Goal: Task Accomplishment & Management: Use online tool/utility

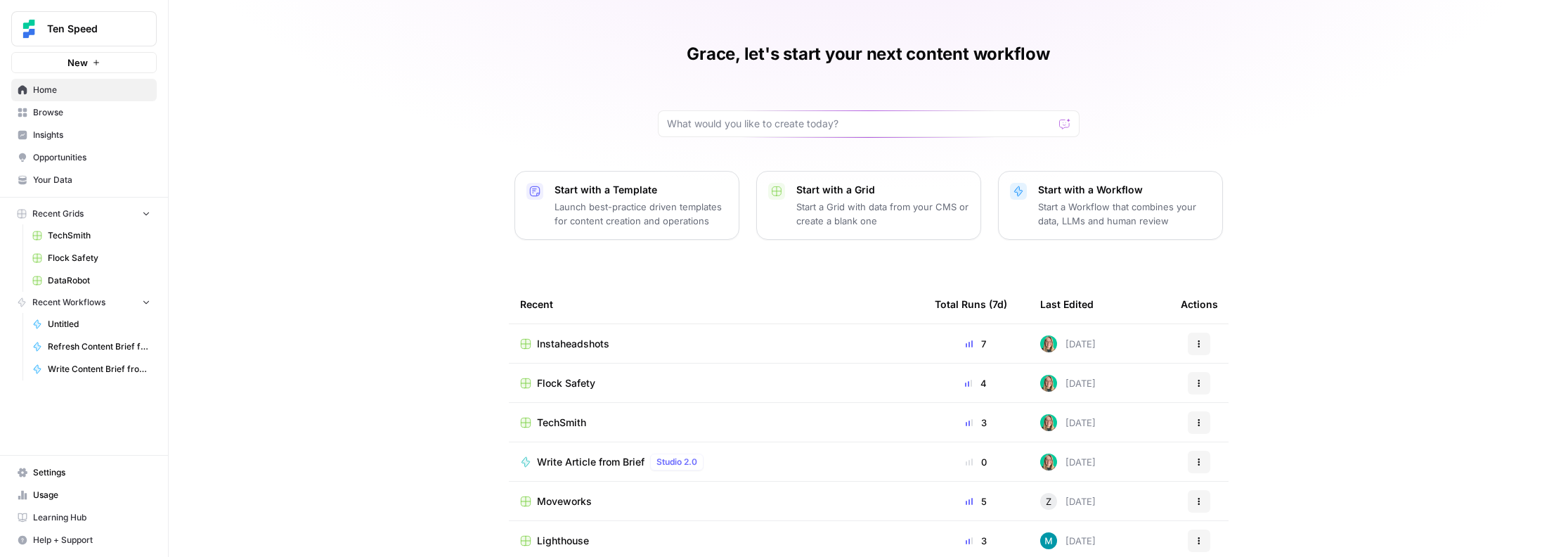
scroll to position [90, 0]
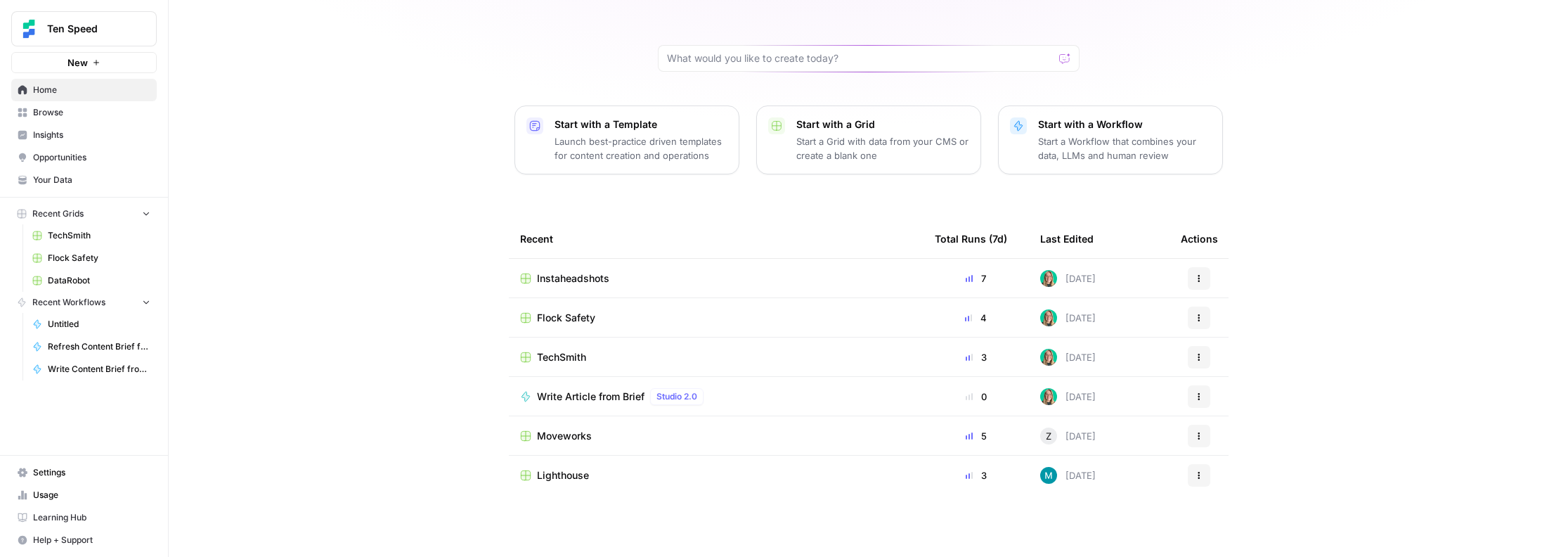
click at [72, 113] on span "Browse" at bounding box center [92, 112] width 117 height 13
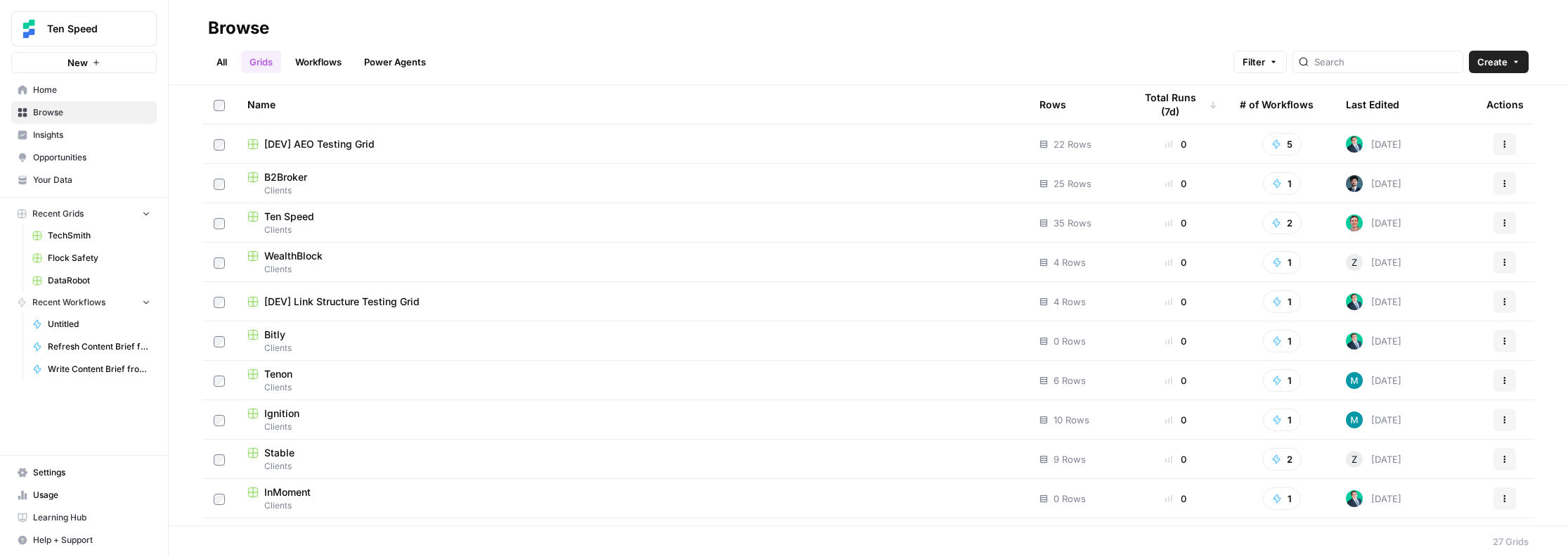
scroll to position [198, 0]
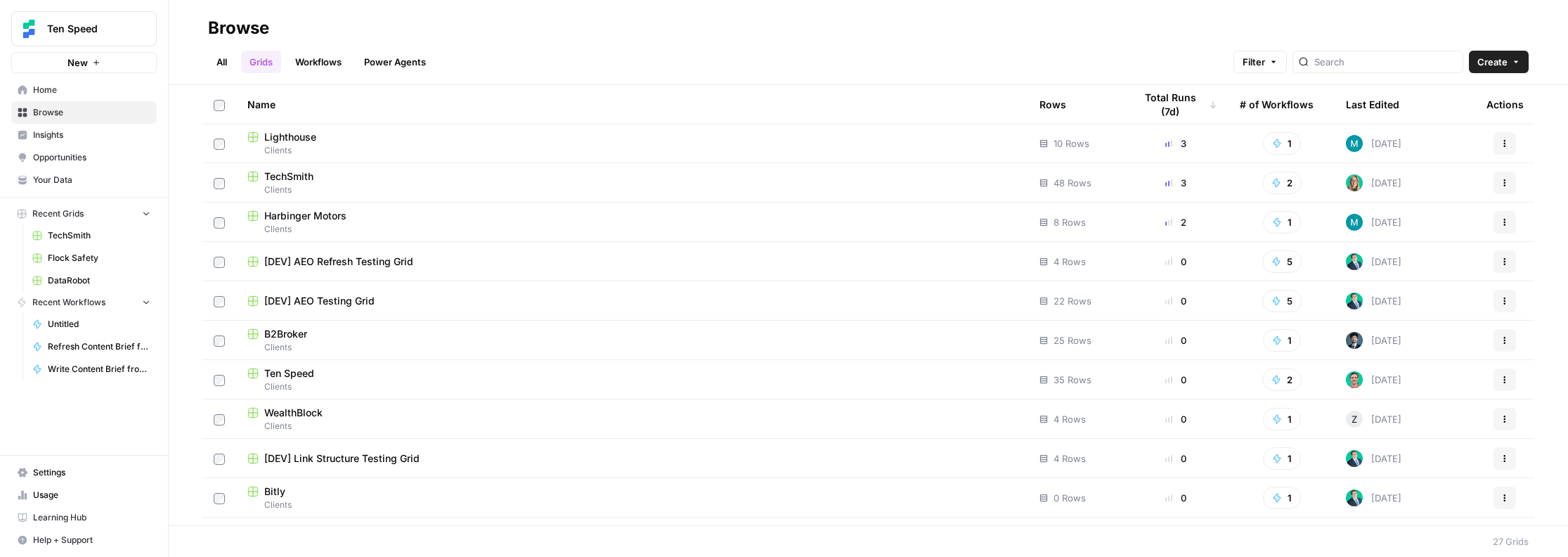
click at [361, 273] on td "[DEV] AEO Refresh Testing Grid" at bounding box center [632, 261] width 792 height 38
click at [364, 263] on span "[DEV] AEO Refresh Testing Grid" at bounding box center [339, 261] width 149 height 14
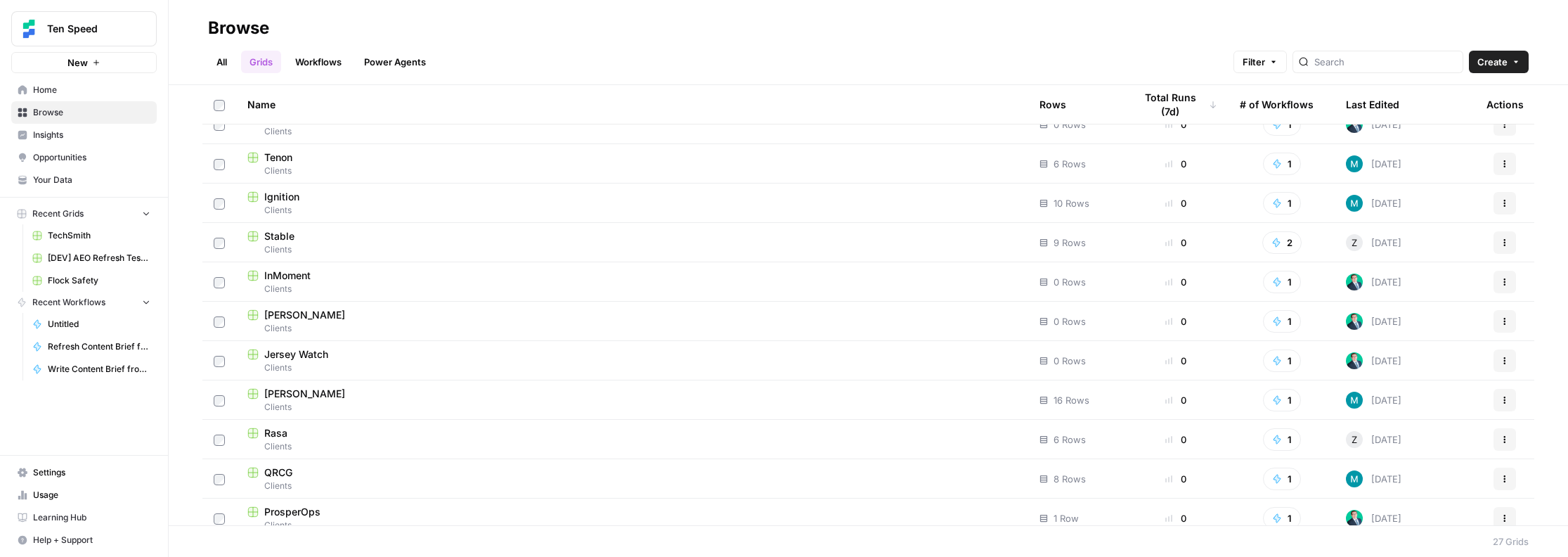
scroll to position [662, 0]
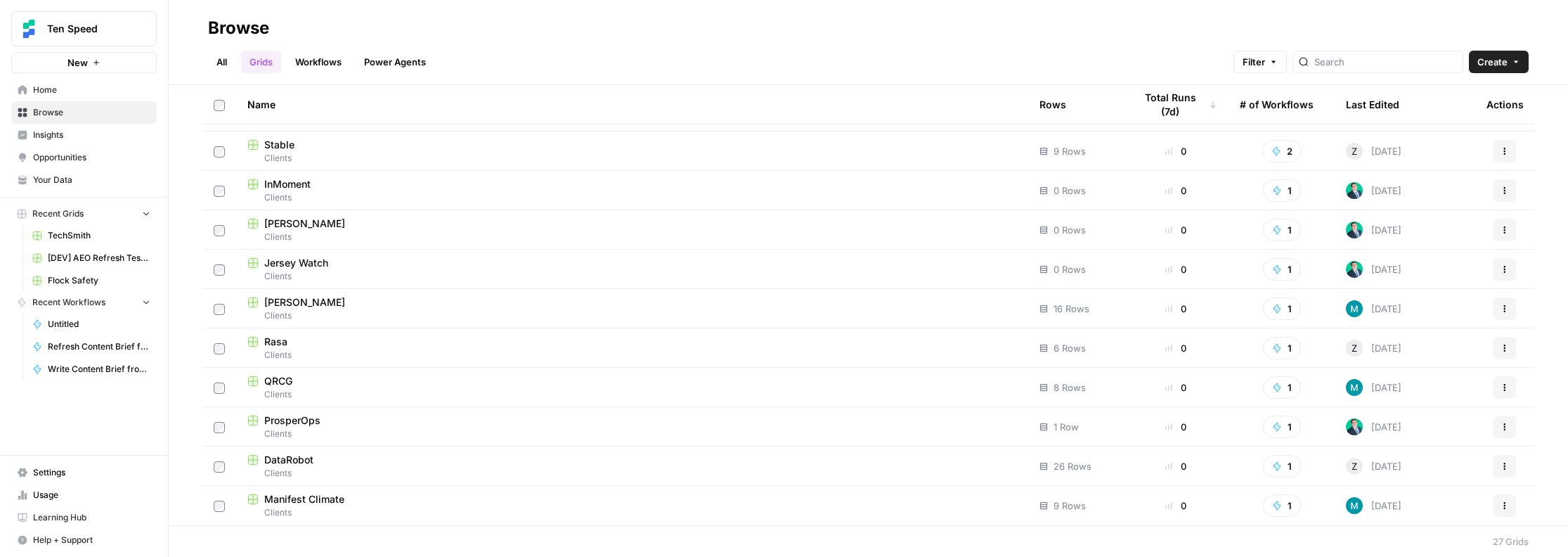
click at [50, 94] on span "Home" at bounding box center [92, 90] width 117 height 13
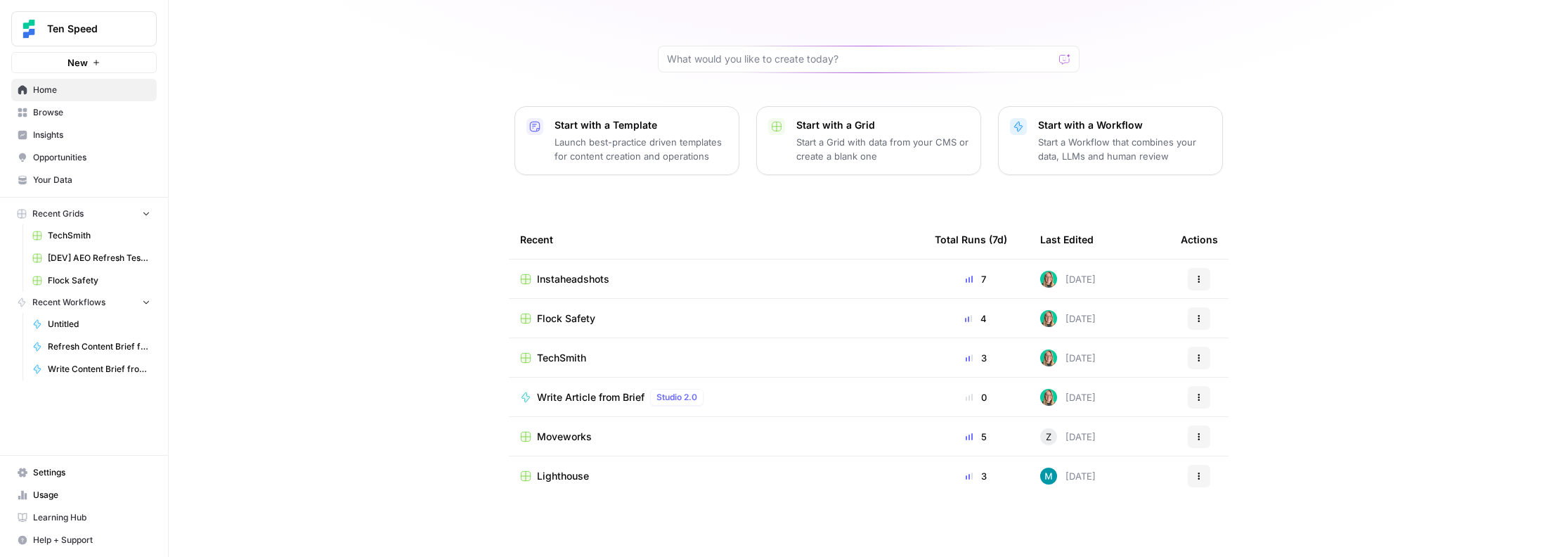
scroll to position [90, 0]
click at [59, 116] on span "Browse" at bounding box center [92, 112] width 117 height 13
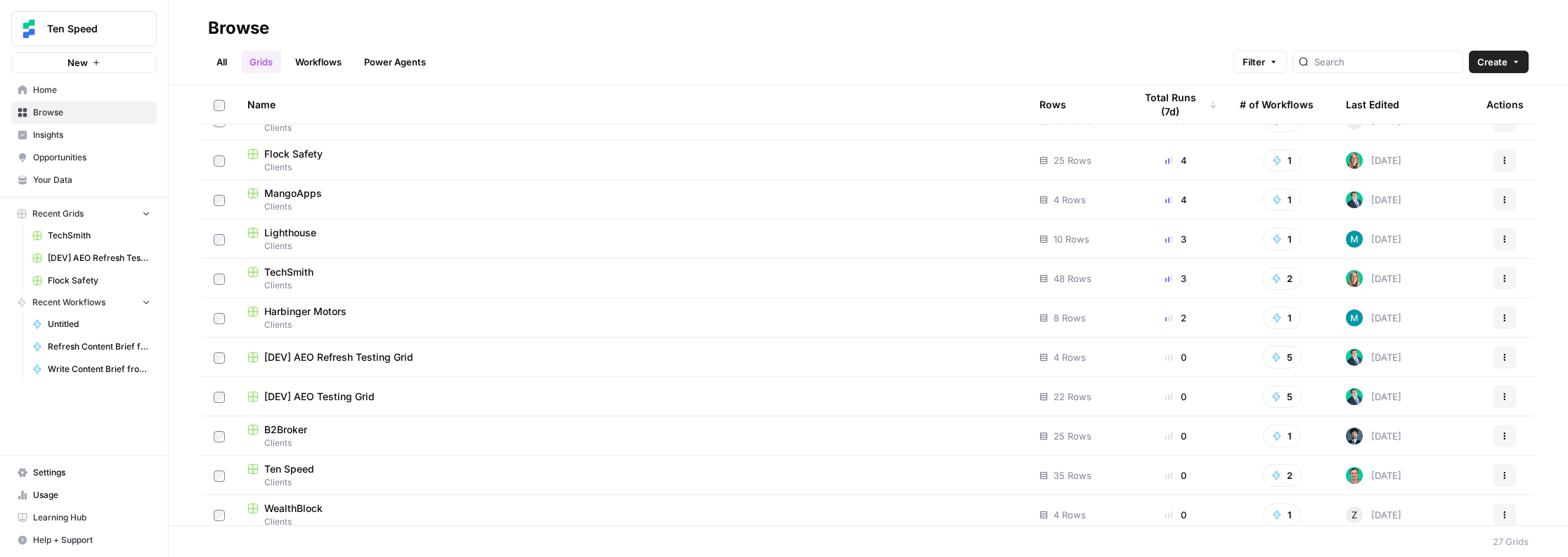
scroll to position [238, 0]
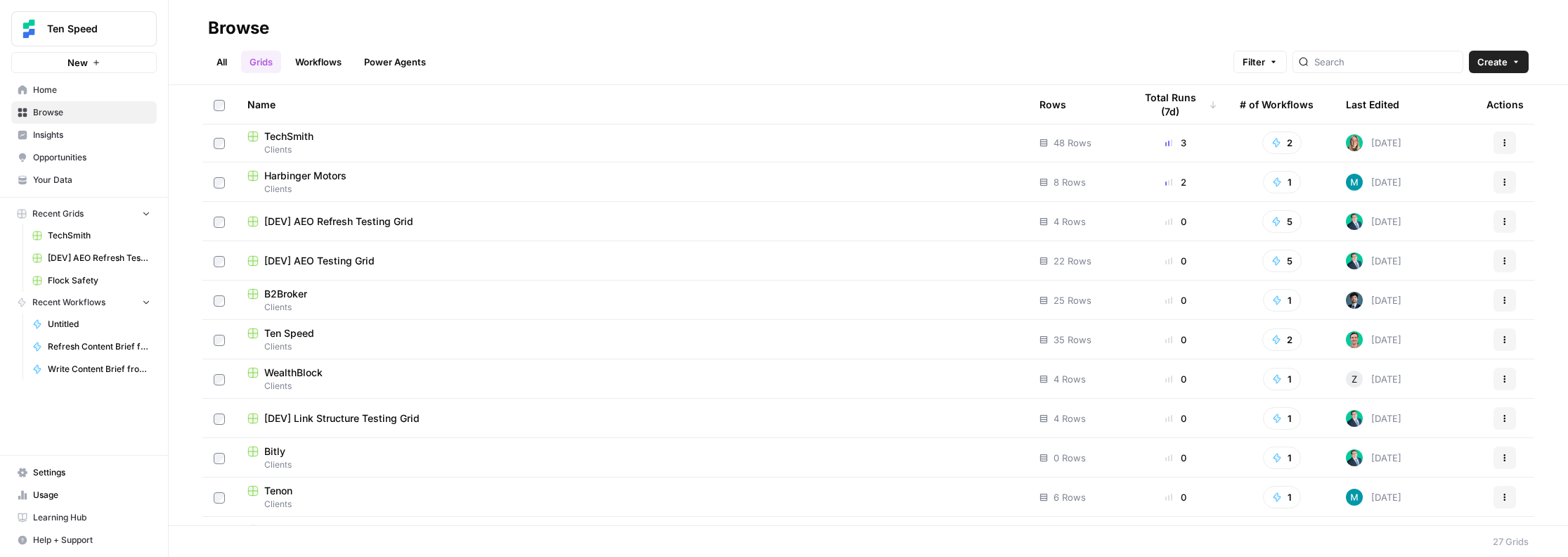
click at [321, 289] on div "B2Broker" at bounding box center [632, 293] width 769 height 14
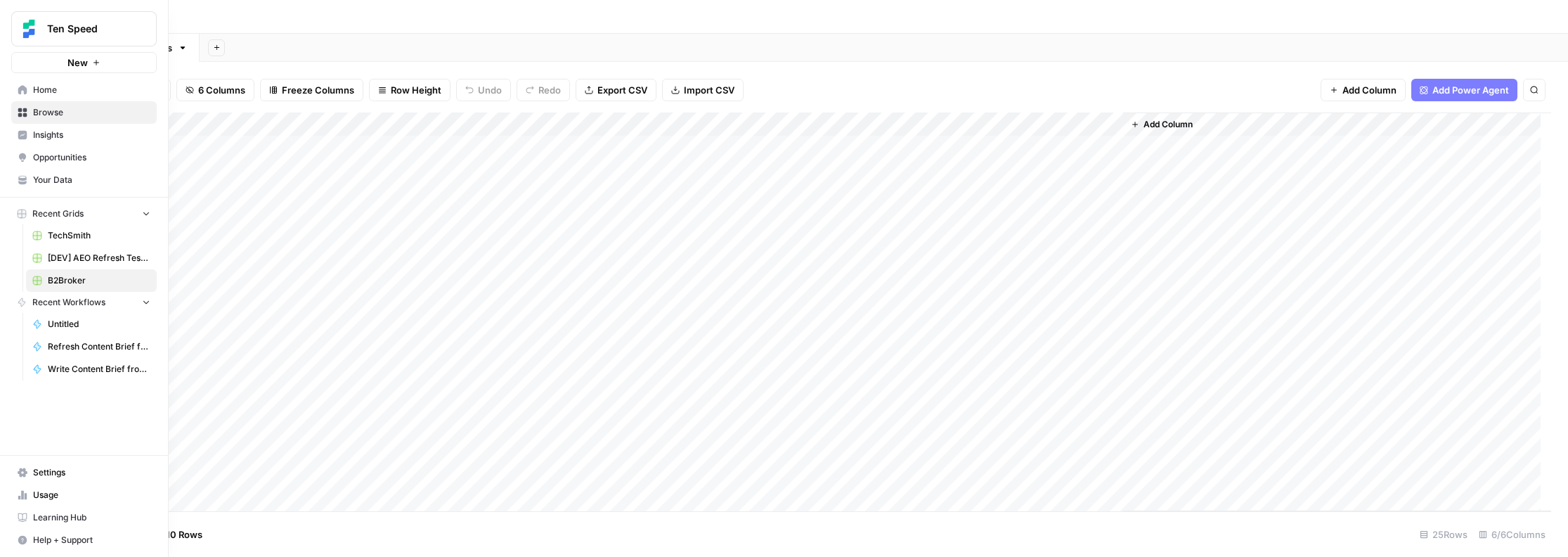
click at [23, 116] on icon at bounding box center [22, 112] width 9 height 9
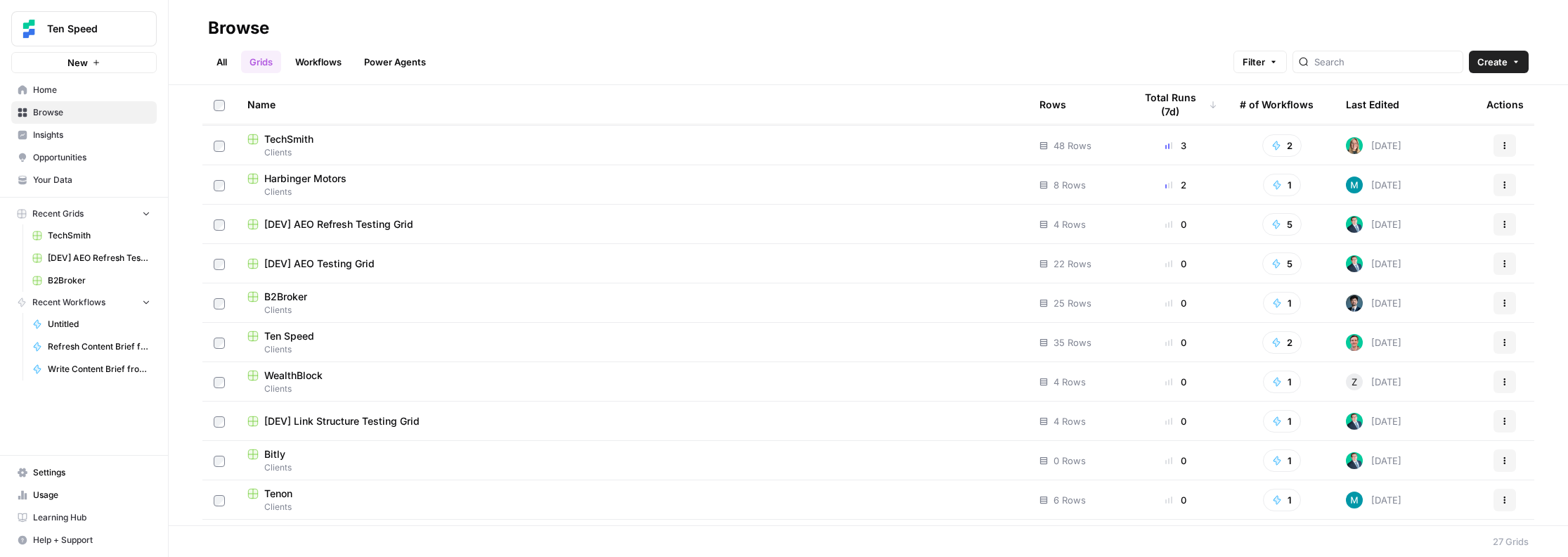
scroll to position [234, 0]
click at [296, 346] on span "Clients" at bounding box center [632, 350] width 769 height 13
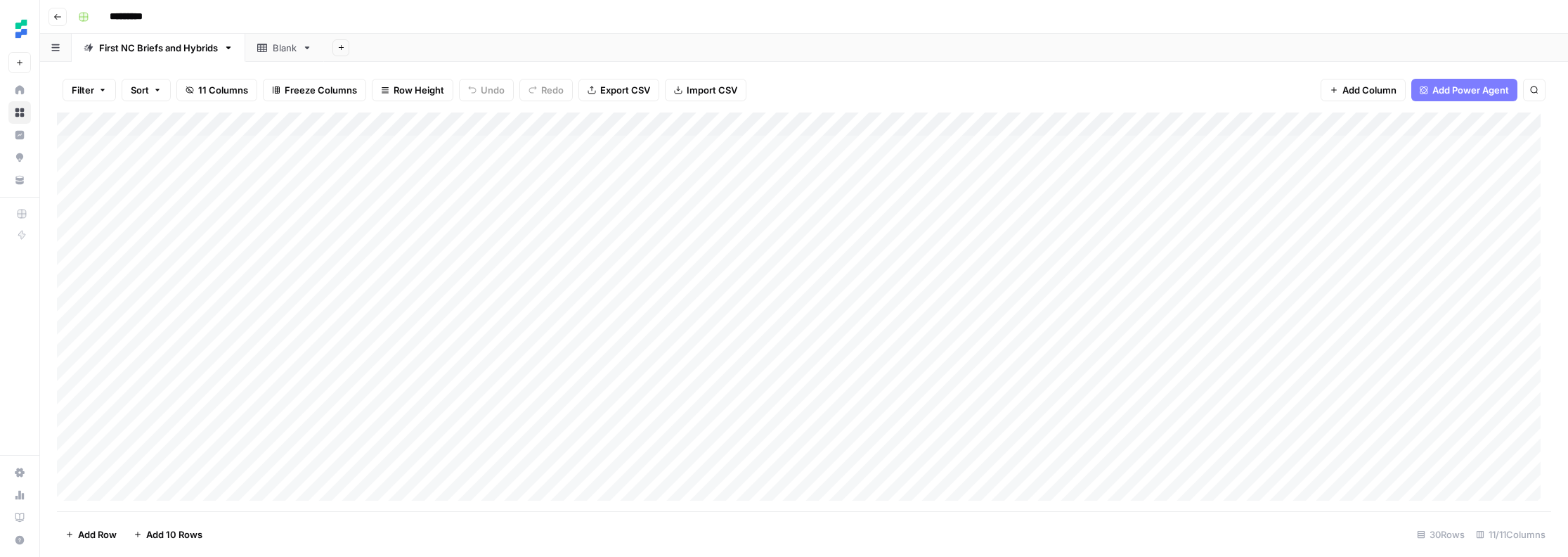
click at [283, 46] on div "Blank" at bounding box center [284, 47] width 24 height 14
click at [184, 47] on div "First NC Briefs and Hybrids" at bounding box center [159, 47] width 119 height 14
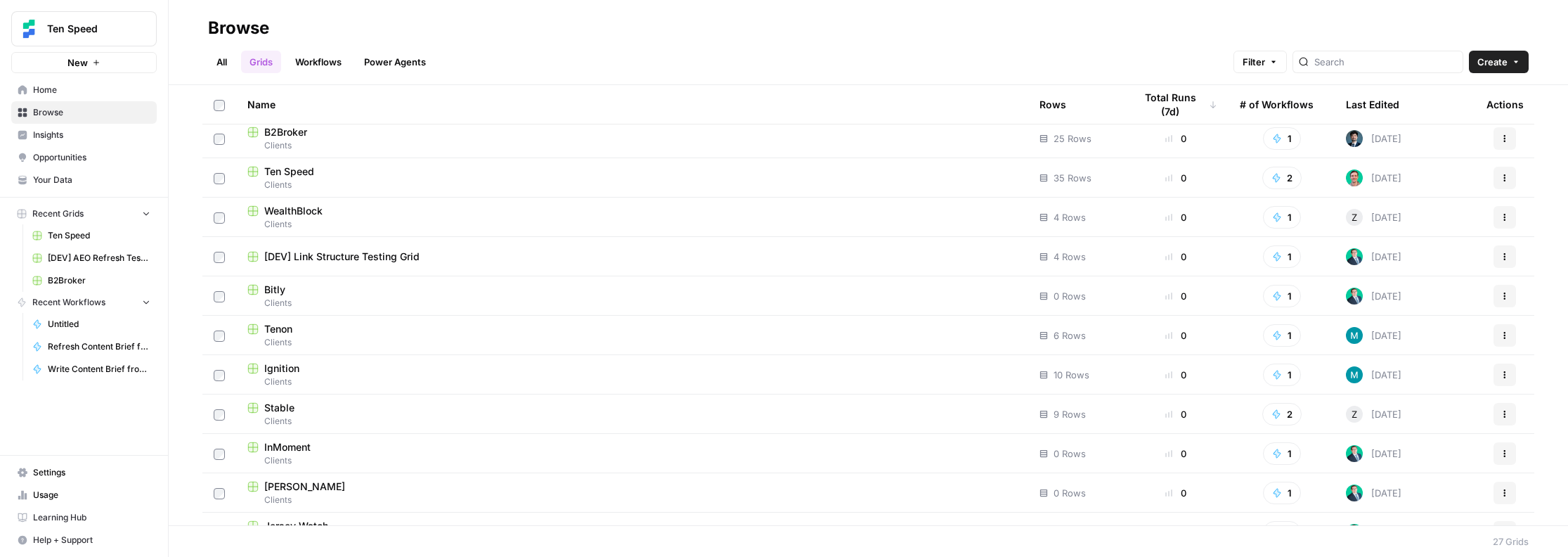
scroll to position [499, 0]
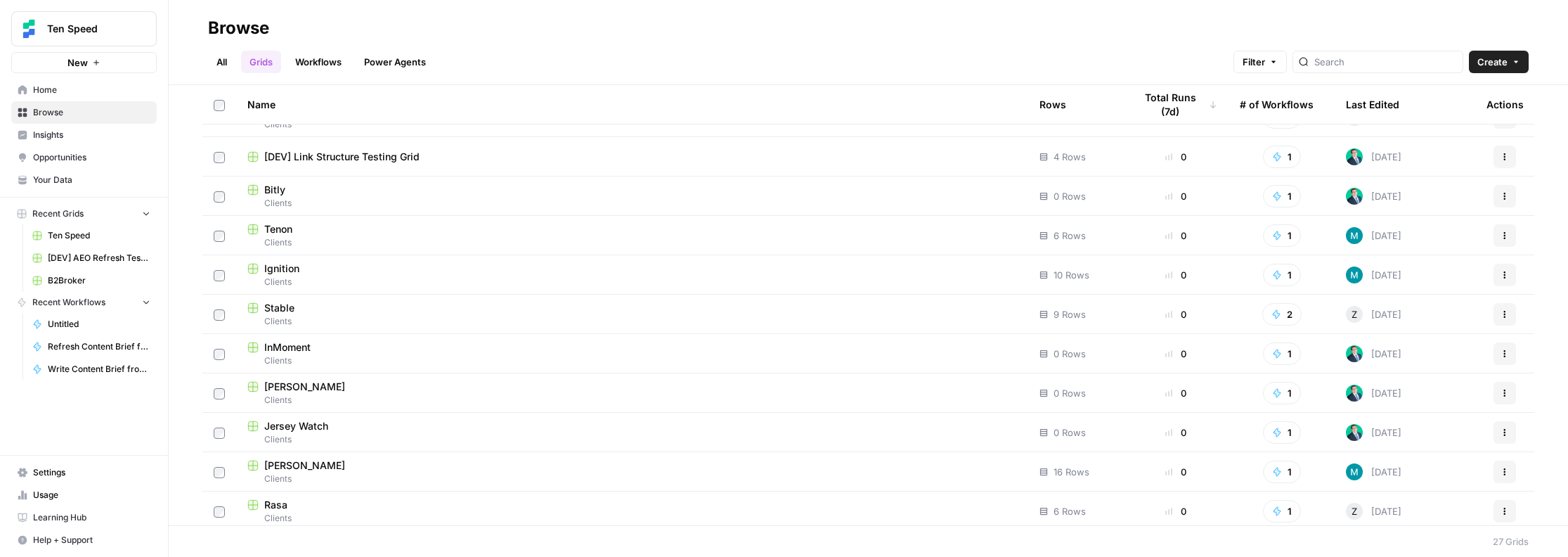
click at [285, 236] on span "Clients" at bounding box center [632, 243] width 769 height 13
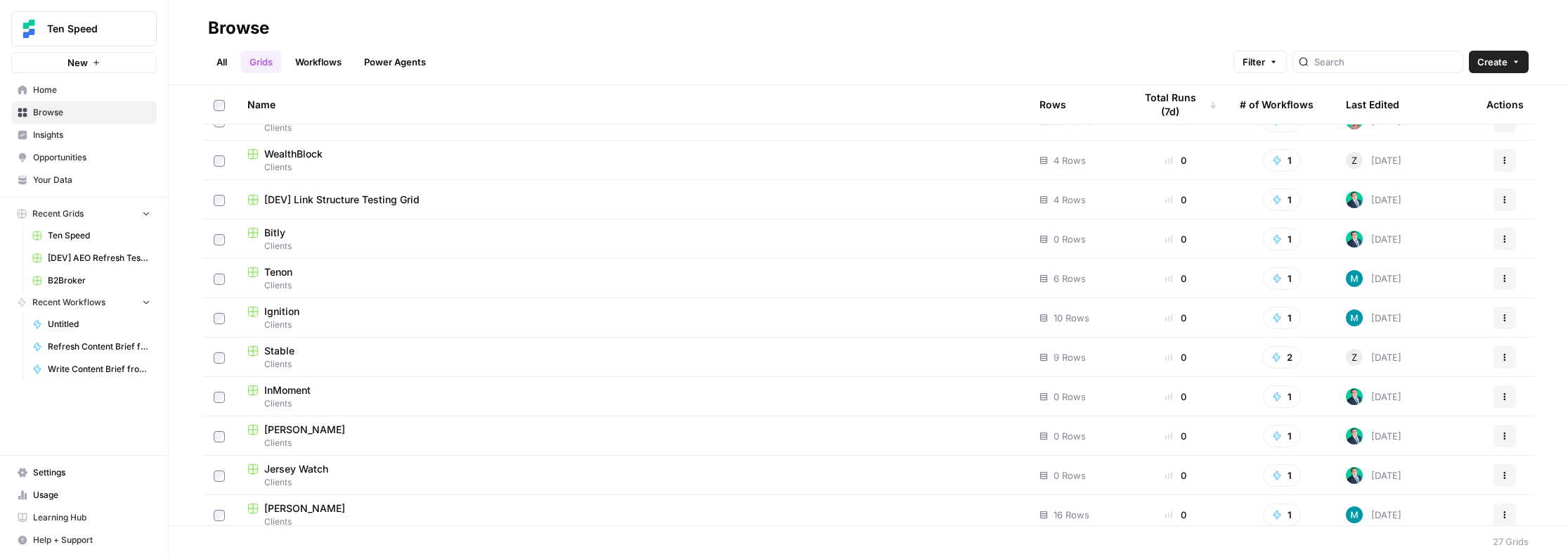
scroll to position [454, 0]
click at [282, 318] on span "Ignition" at bounding box center [282, 313] width 35 height 14
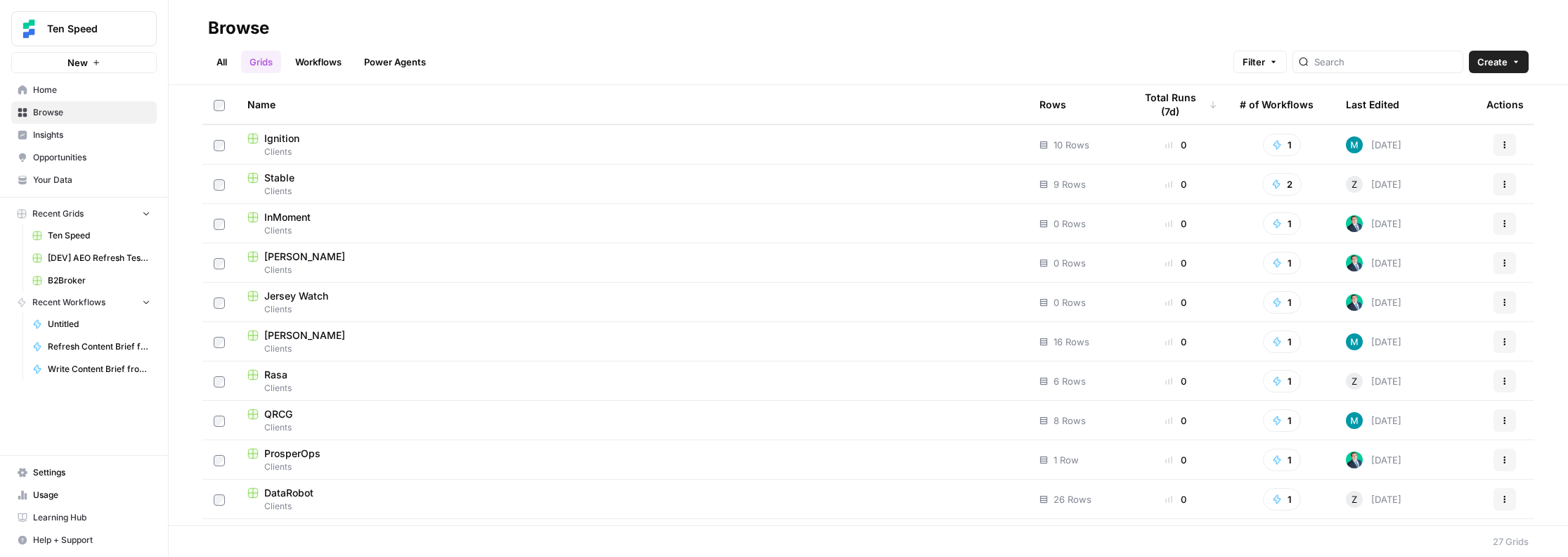
scroll to position [662, 0]
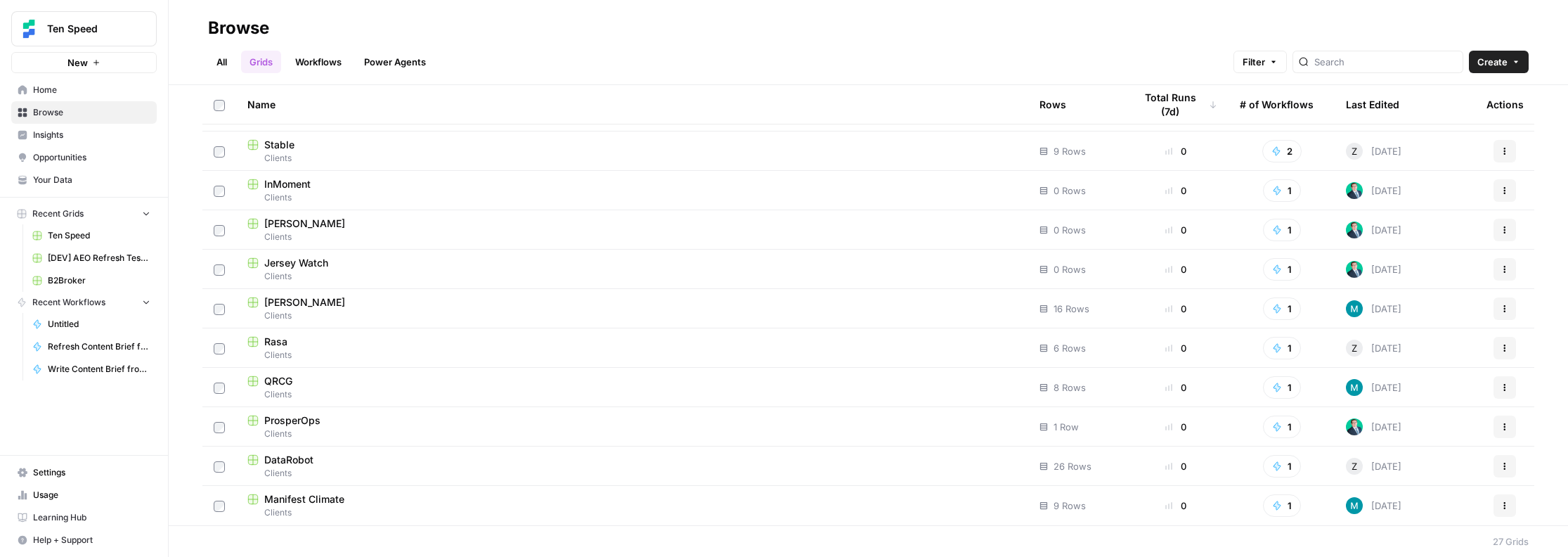
click at [321, 430] on span "Clients" at bounding box center [632, 434] width 769 height 13
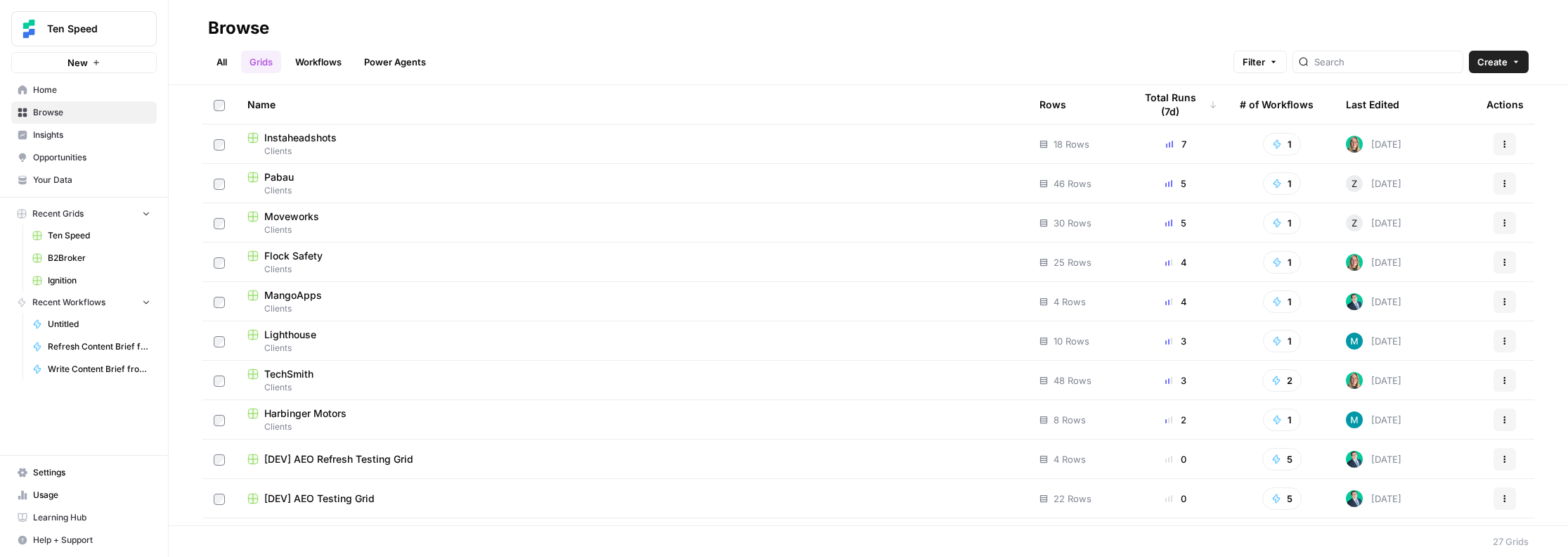
click at [367, 493] on span "[DEV] AEO Testing Grid" at bounding box center [320, 498] width 111 height 14
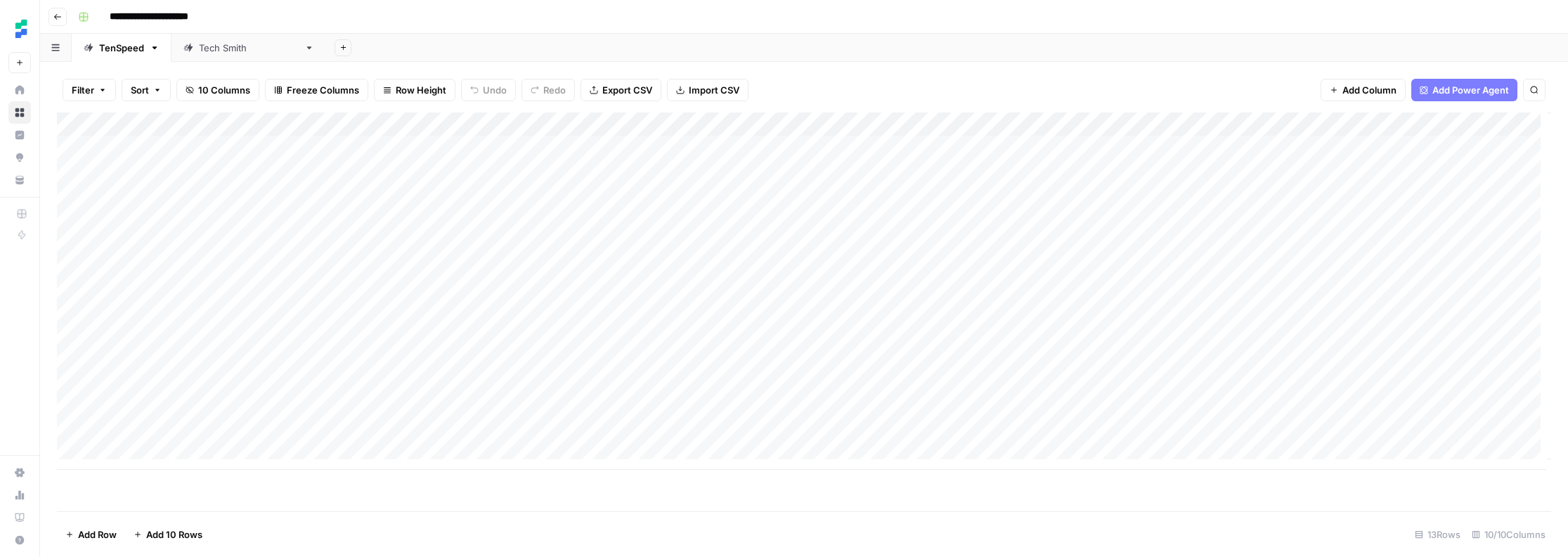
click at [198, 57] on link "Tech [PERSON_NAME]" at bounding box center [249, 47] width 155 height 29
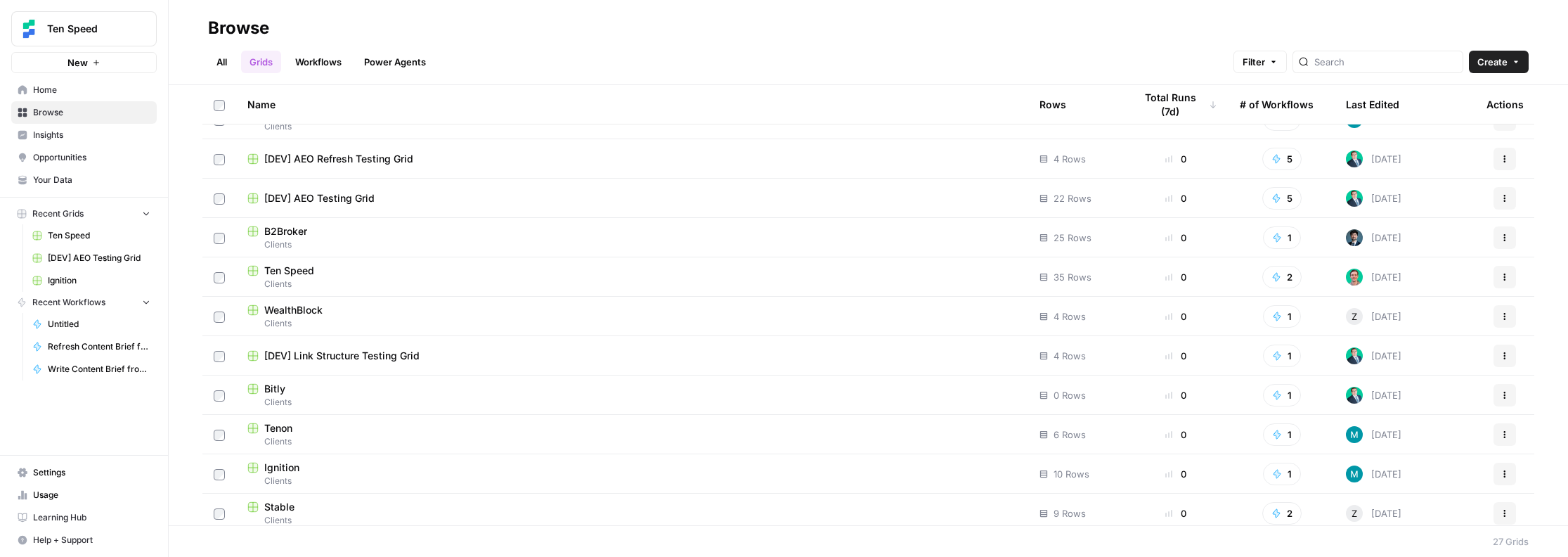
scroll to position [458, 0]
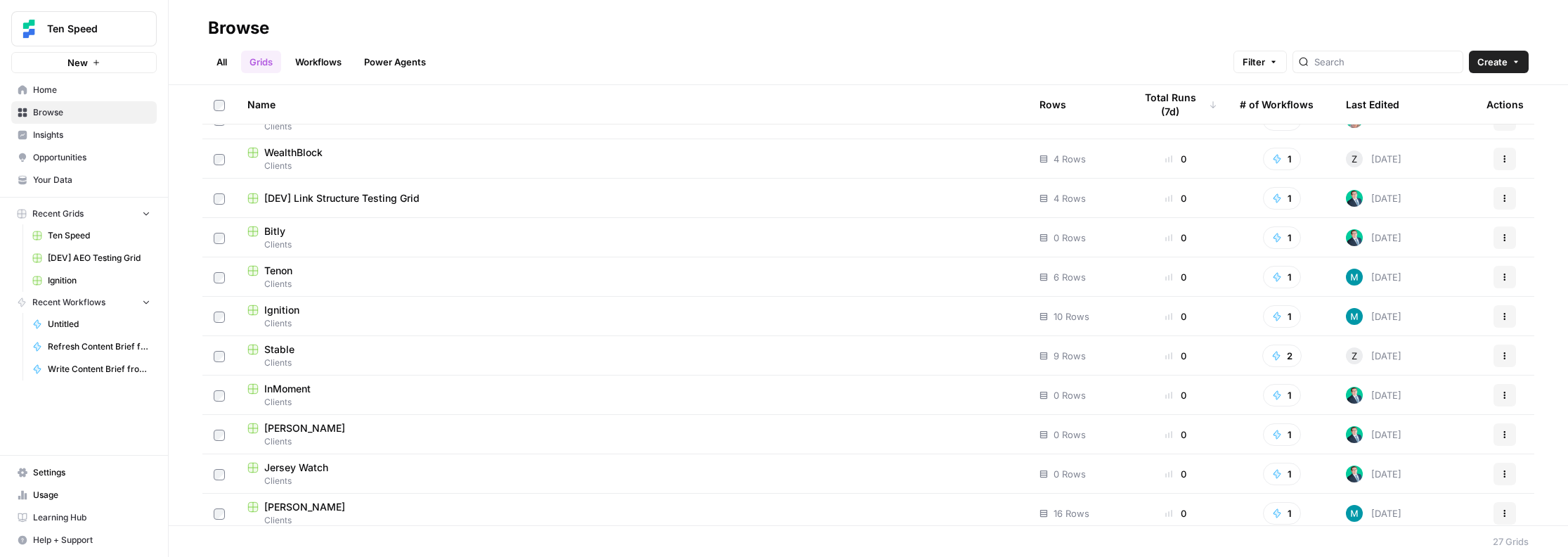
click at [315, 357] on span "Clients" at bounding box center [632, 363] width 769 height 13
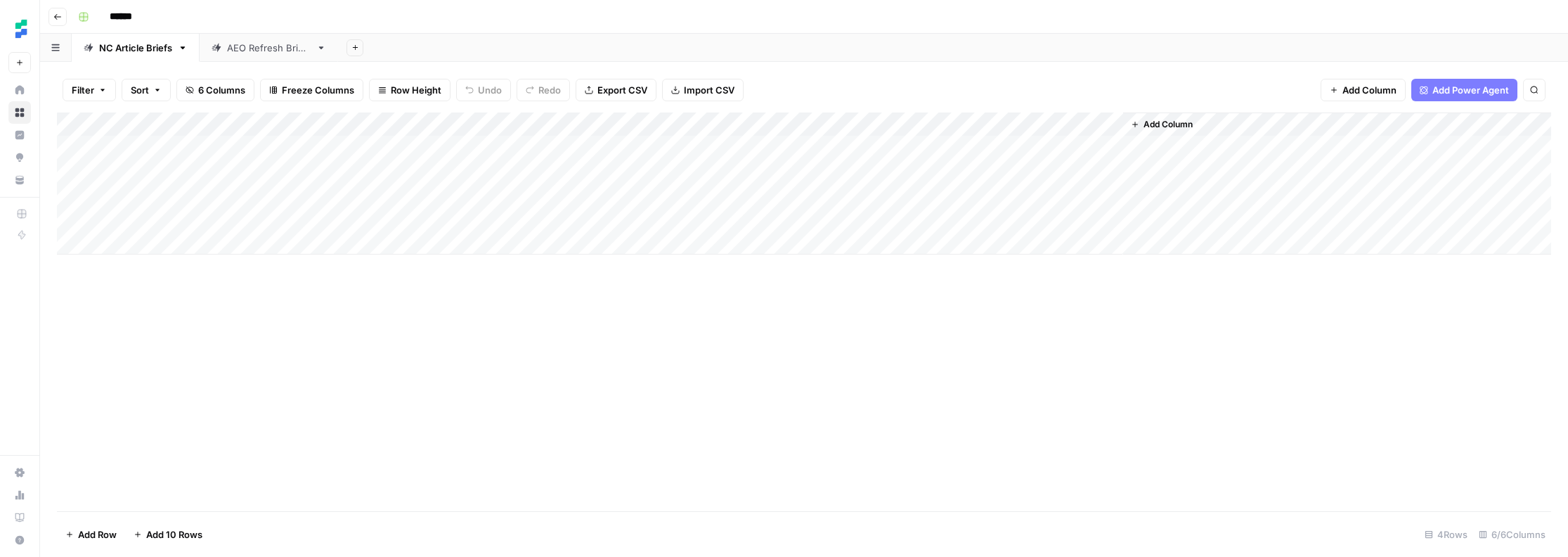
click at [255, 44] on div "AEO Refresh Briefs" at bounding box center [269, 47] width 84 height 14
click at [182, 152] on div "Add Column" at bounding box center [804, 195] width 1494 height 166
click at [181, 177] on div "Add Column" at bounding box center [804, 195] width 1494 height 166
click at [147, 50] on div "NC Article Briefs" at bounding box center [136, 47] width 73 height 14
click at [59, 24] on button "Go back" at bounding box center [58, 16] width 18 height 18
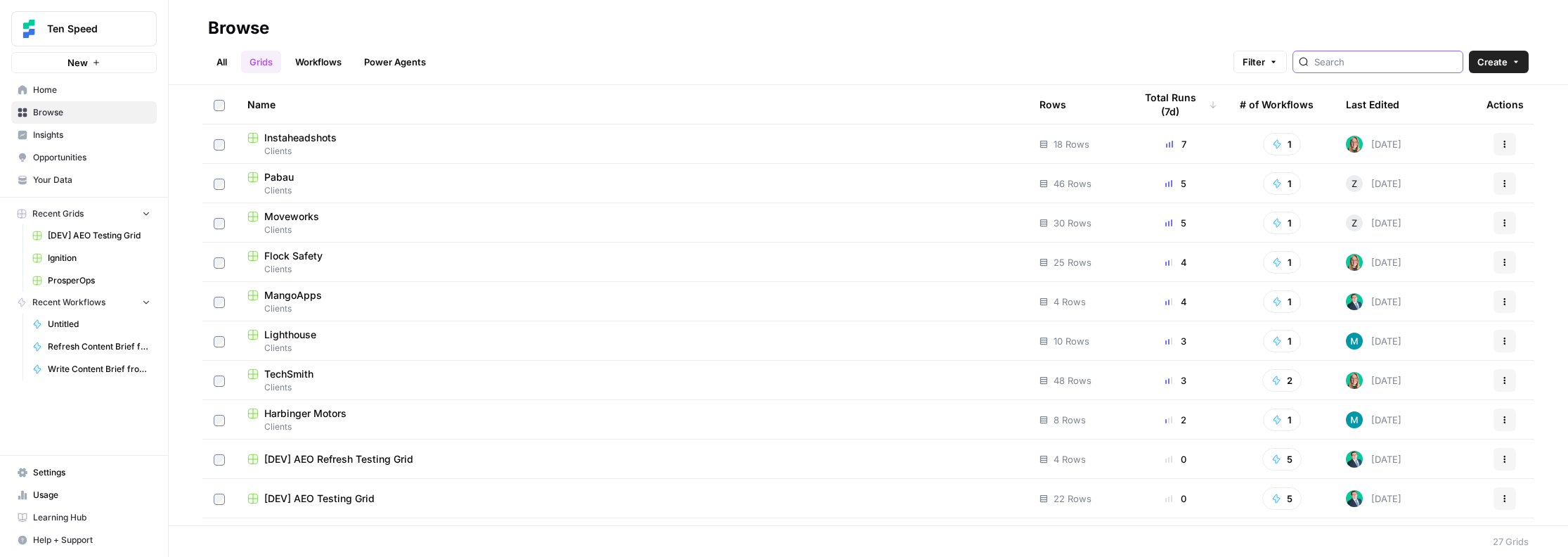
click at [1356, 62] on input "search" at bounding box center [1385, 61] width 142 height 14
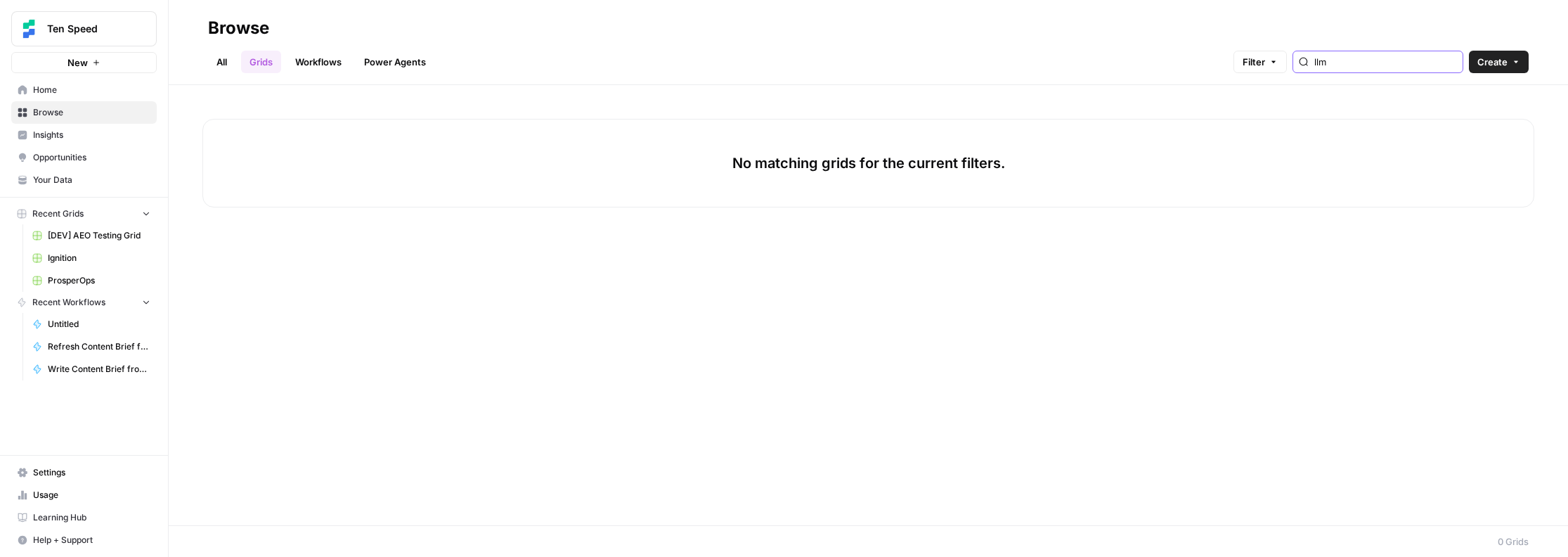
type input "llm"
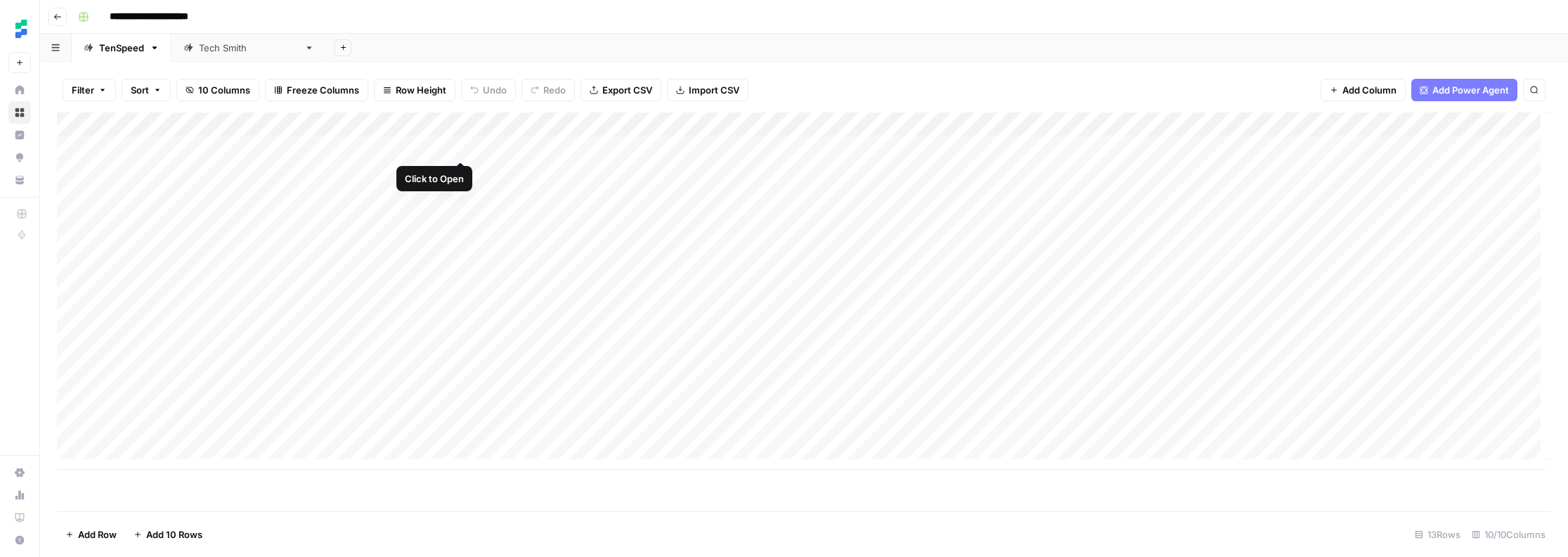
click at [456, 144] on div "Add Column" at bounding box center [804, 291] width 1494 height 357
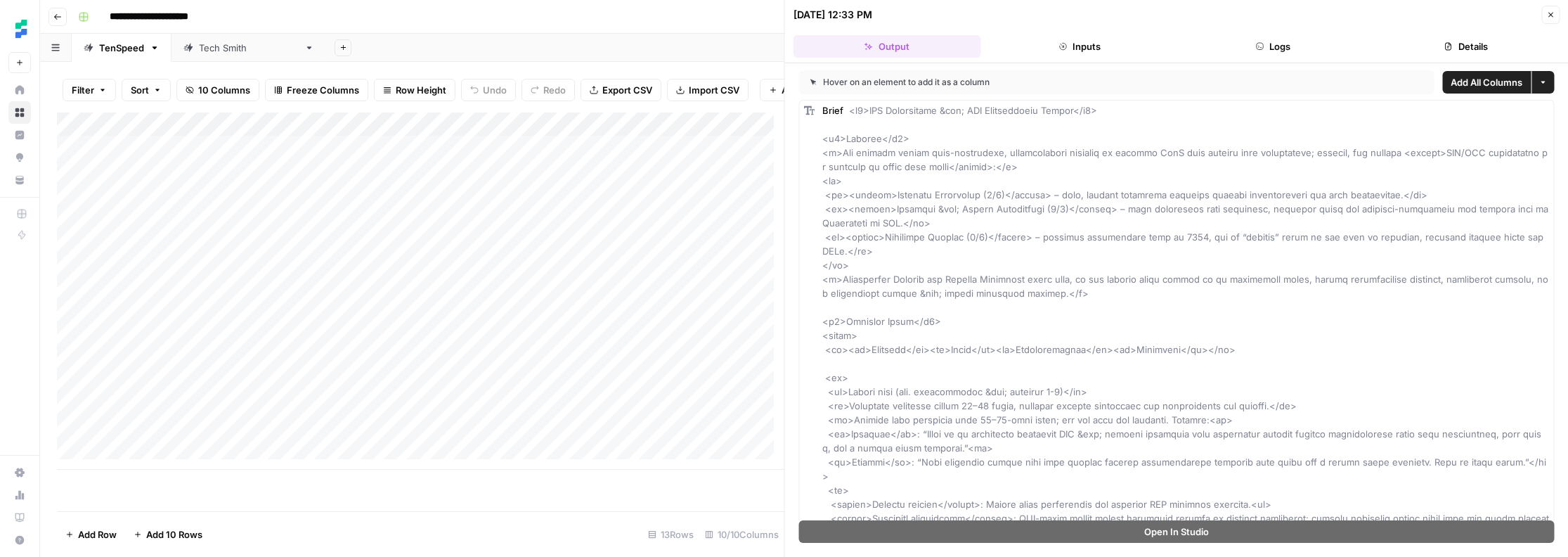
click at [1548, 12] on icon "button" at bounding box center [1550, 15] width 8 height 8
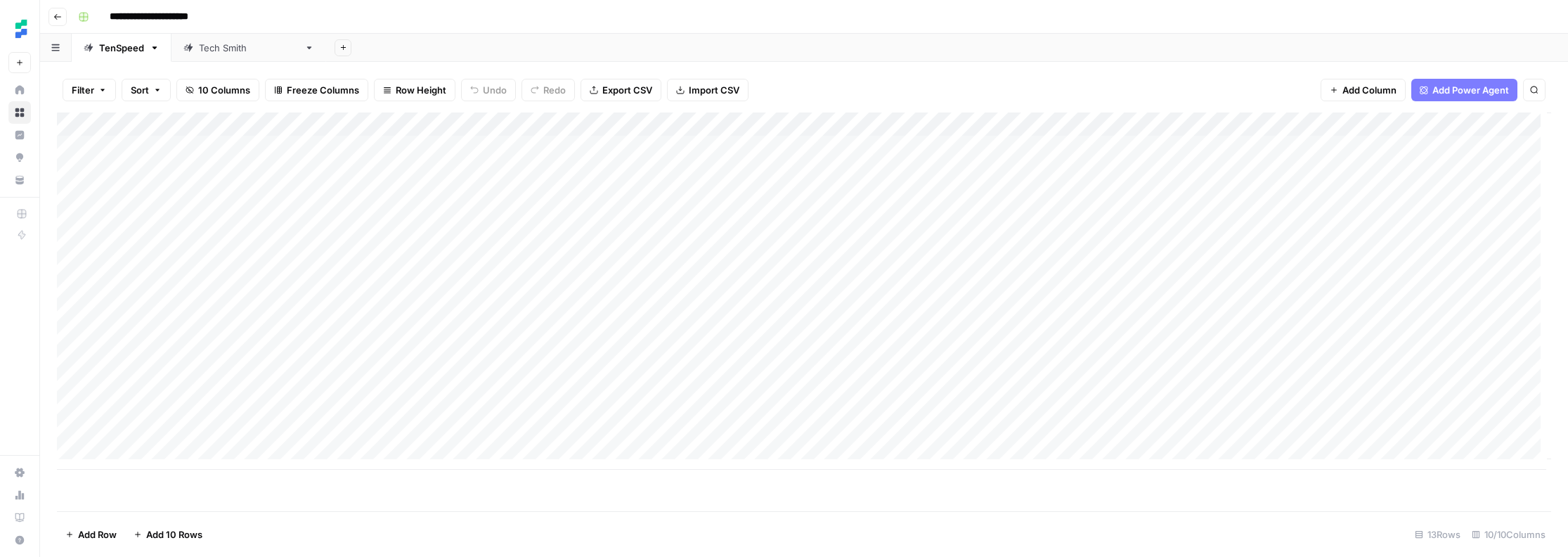
click at [607, 147] on div "Add Column" at bounding box center [804, 291] width 1494 height 357
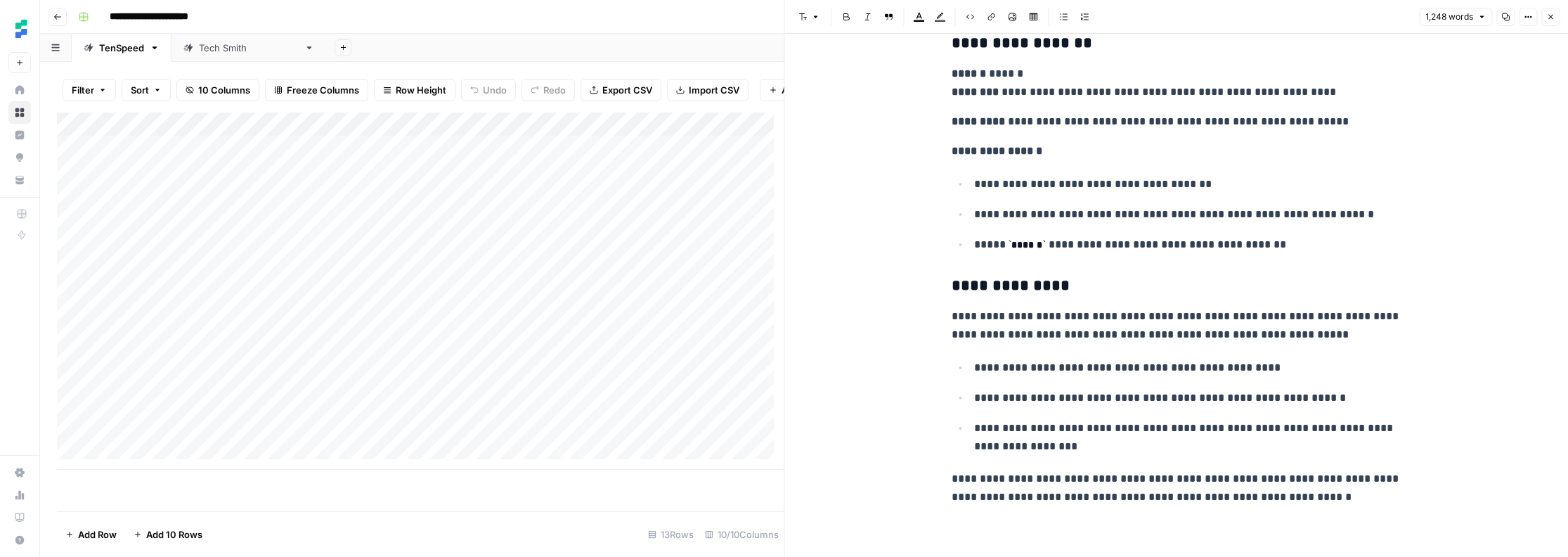
scroll to position [4541, 0]
click at [588, 357] on div "Add Column" at bounding box center [420, 291] width 727 height 357
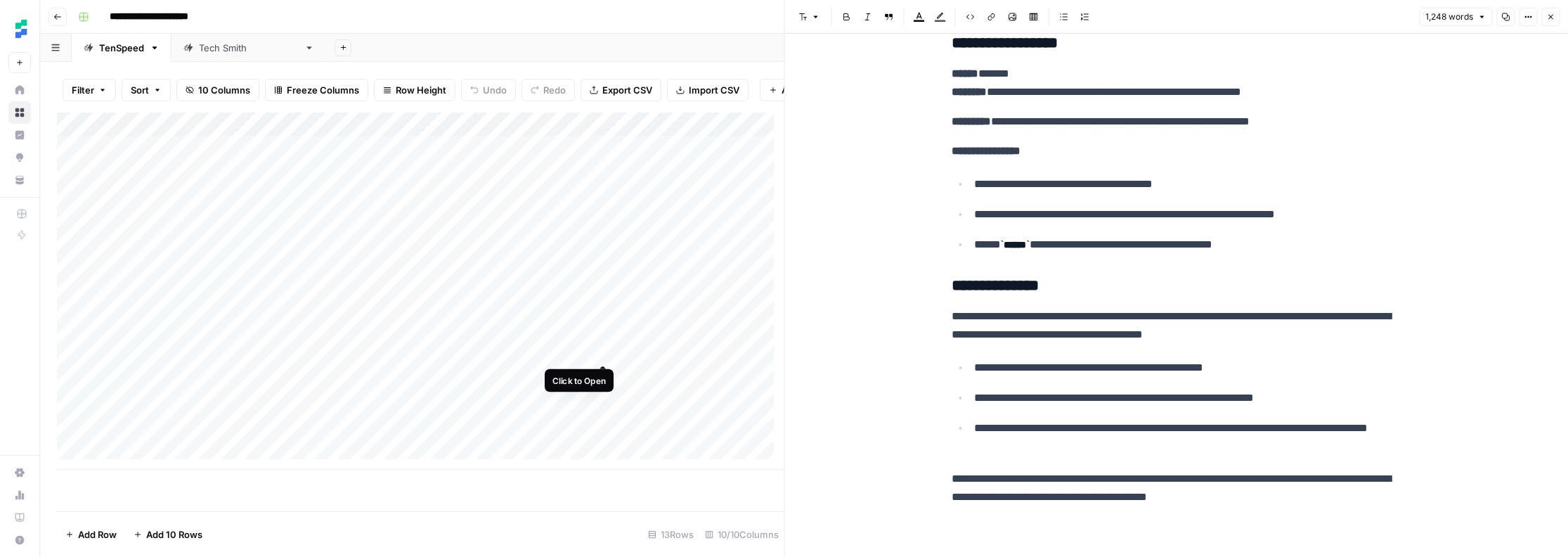
scroll to position [4509, 0]
click at [599, 349] on div "Add Column" at bounding box center [420, 291] width 727 height 357
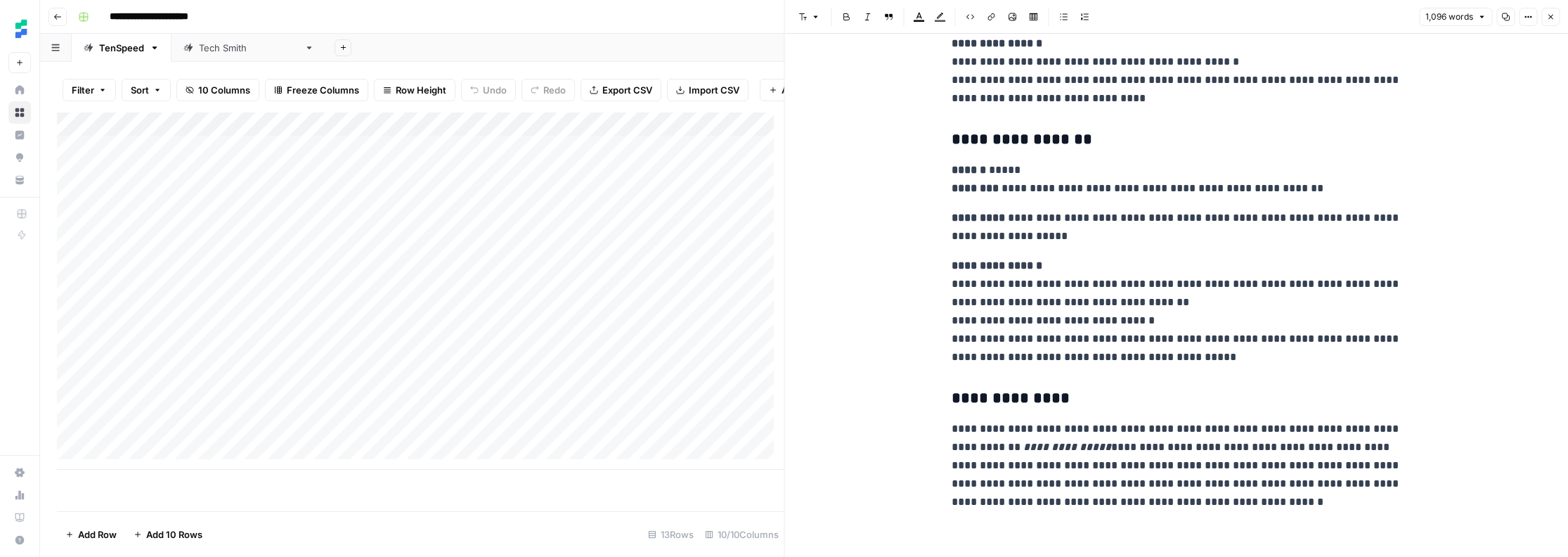
scroll to position [3363, 0]
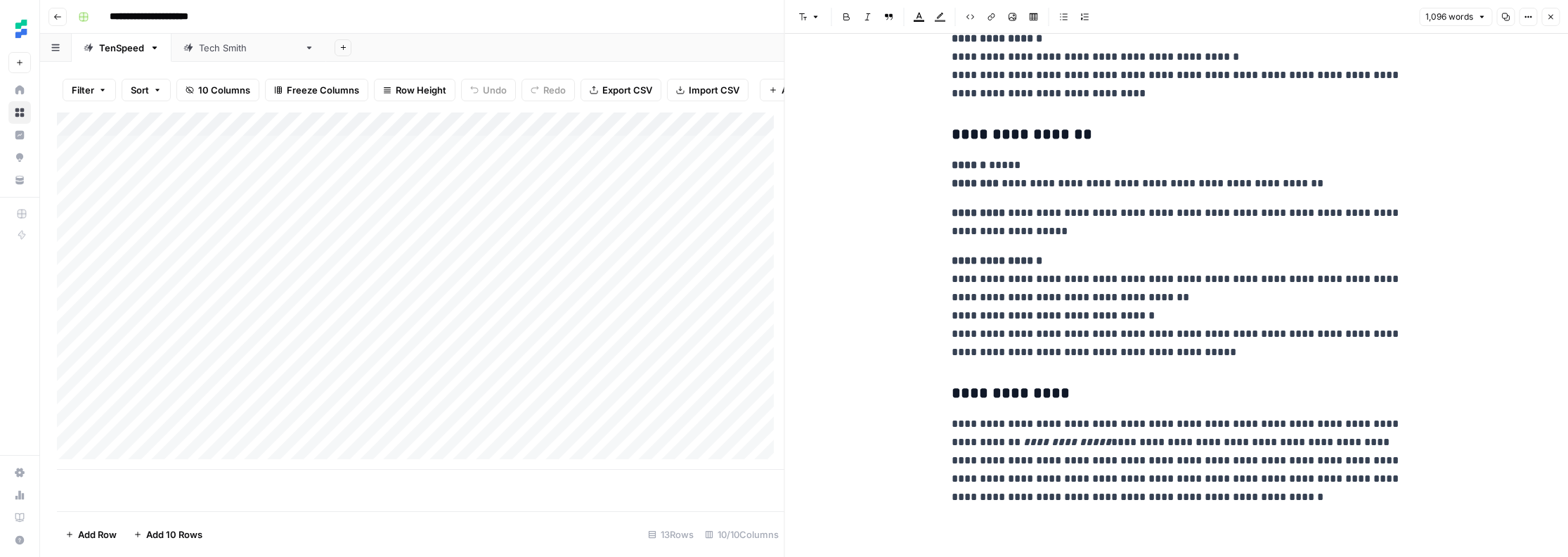
click at [1250, 344] on p "**********" at bounding box center [1176, 306] width 449 height 110
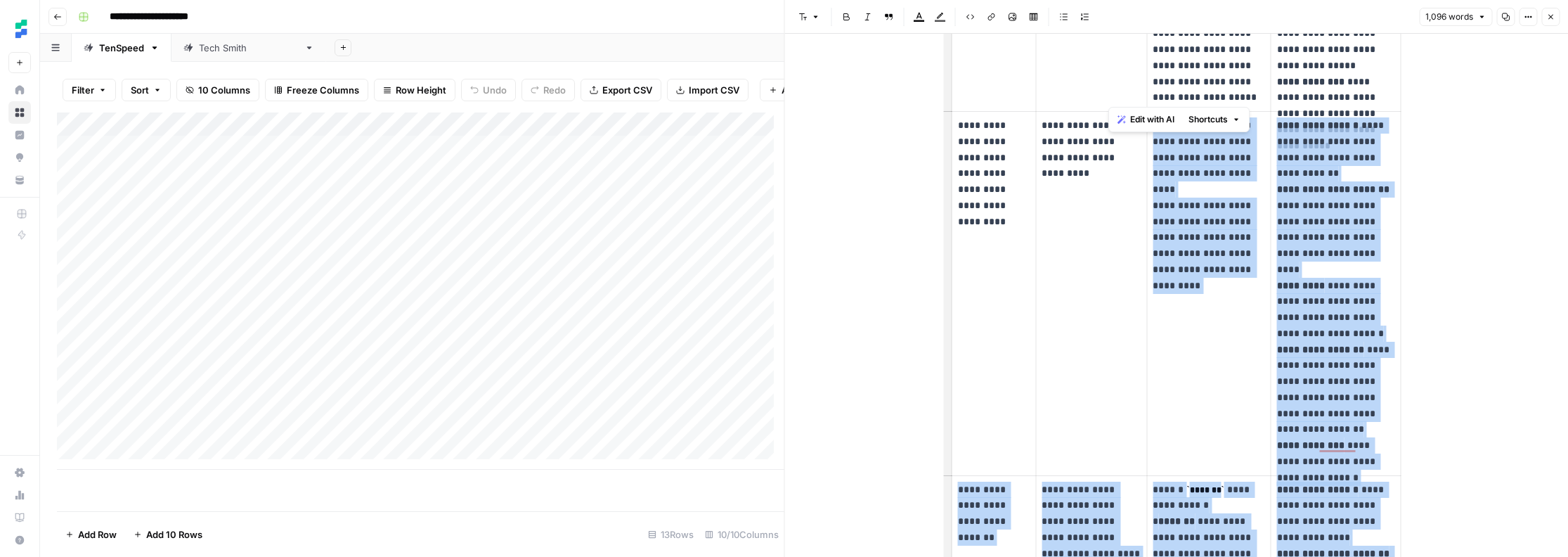
scroll to position [0, 0]
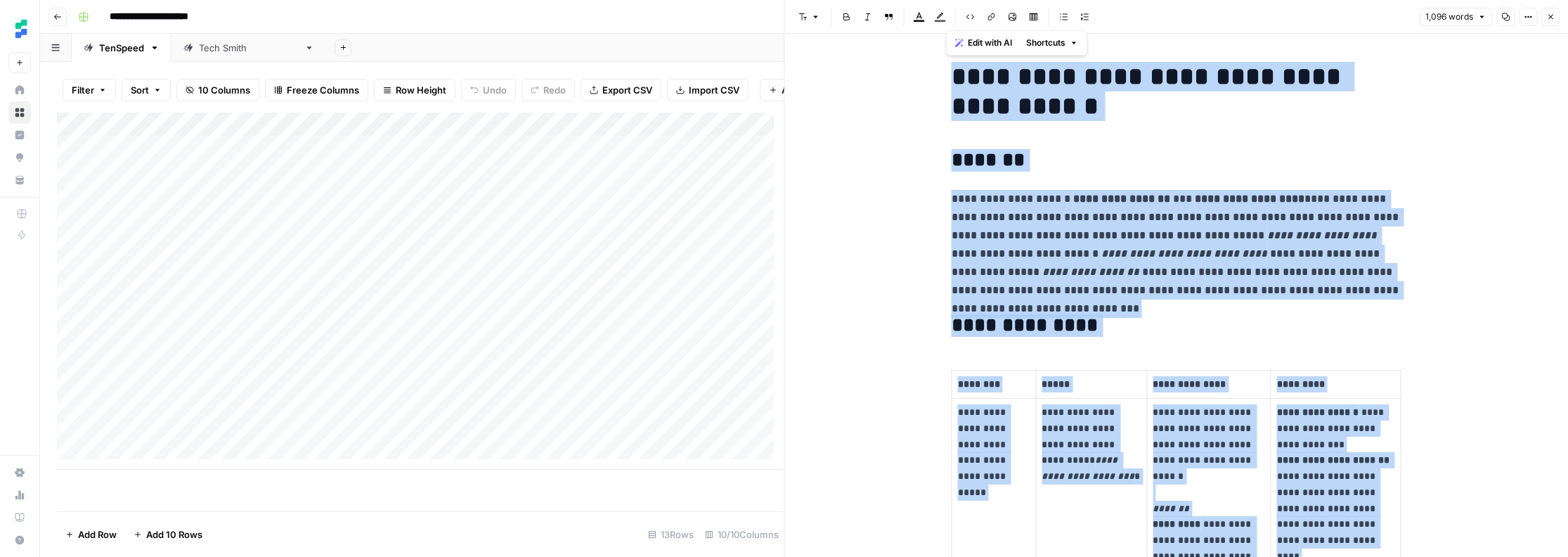
drag, startPoint x: 1181, startPoint y: 481, endPoint x: 913, endPoint y: 63, distance: 496.5
copy div "**********"
click at [1547, 20] on icon "button" at bounding box center [1550, 17] width 8 height 8
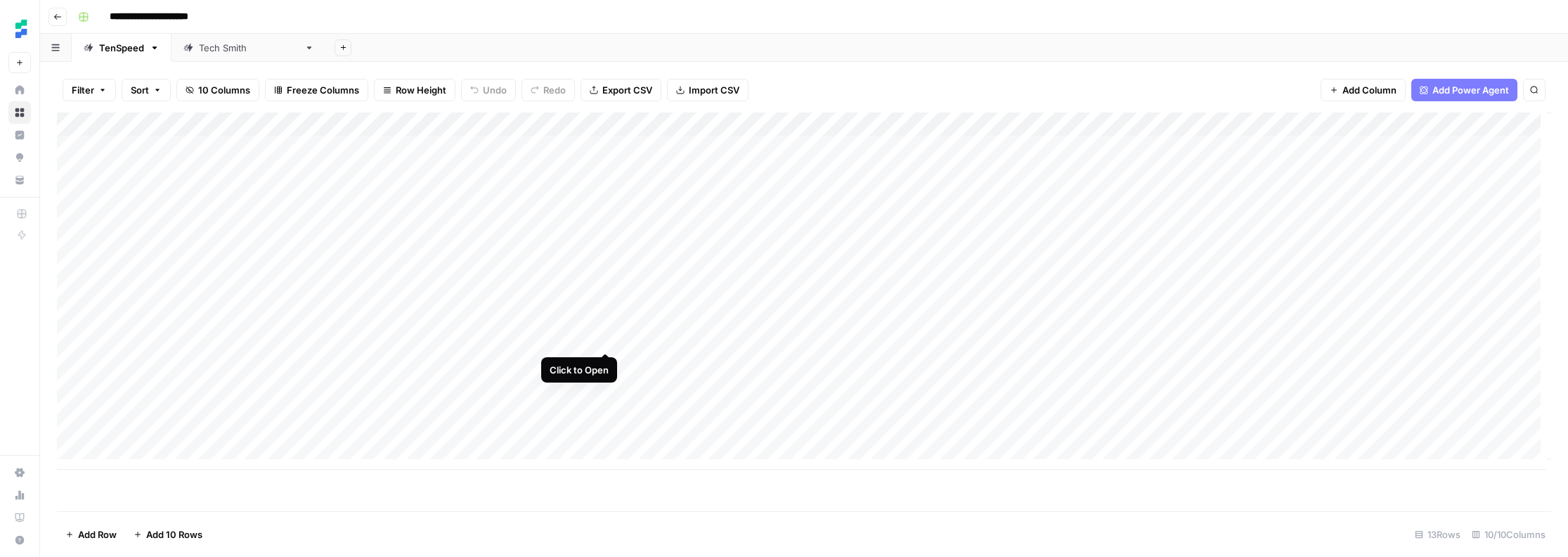
click at [607, 336] on div "Add Column" at bounding box center [804, 291] width 1494 height 357
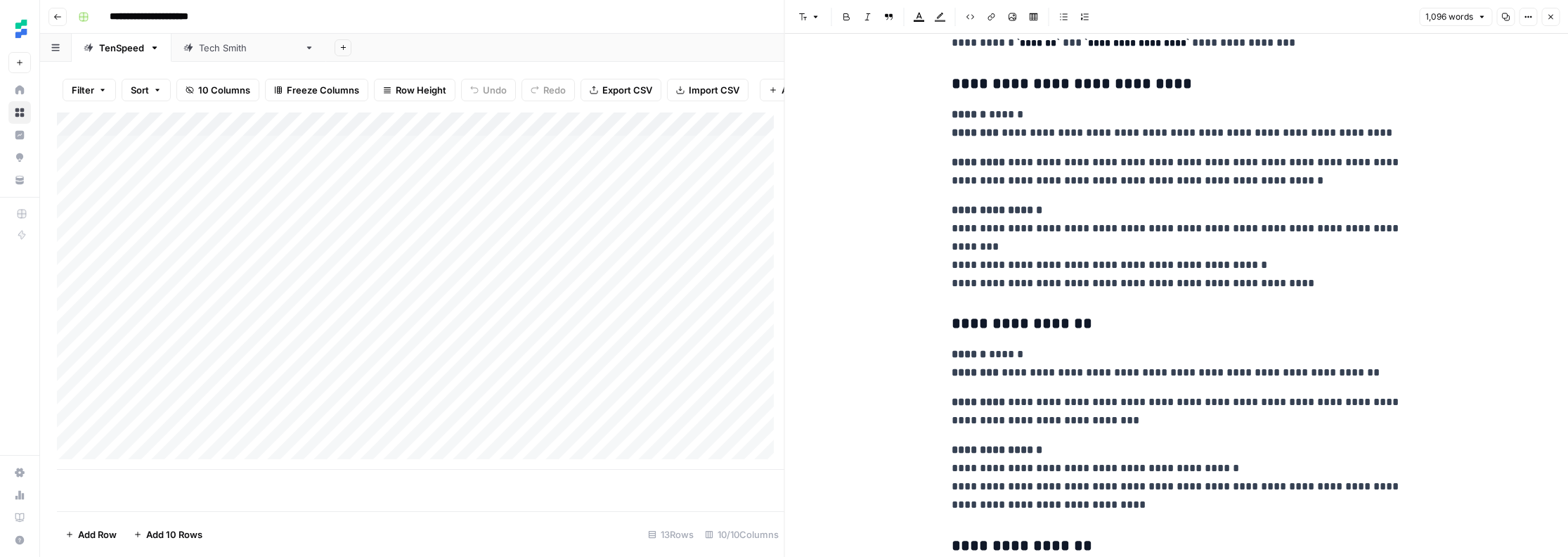
scroll to position [2992, 0]
